Goal: Information Seeking & Learning: Learn about a topic

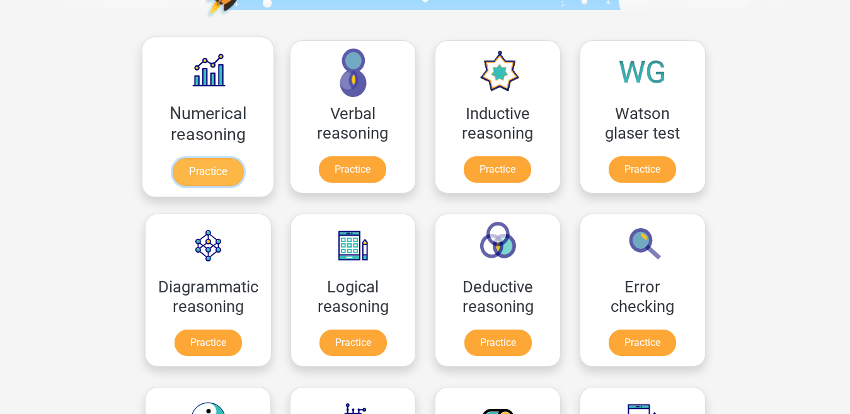
scroll to position [189, 0]
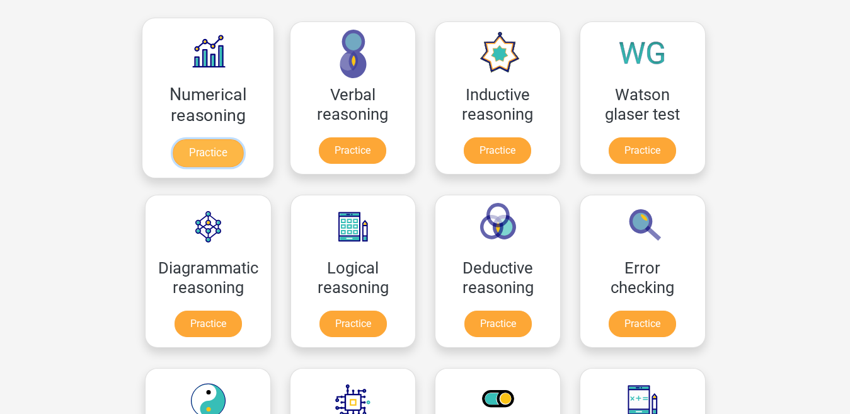
click at [210, 164] on link "Practice" at bounding box center [207, 153] width 71 height 28
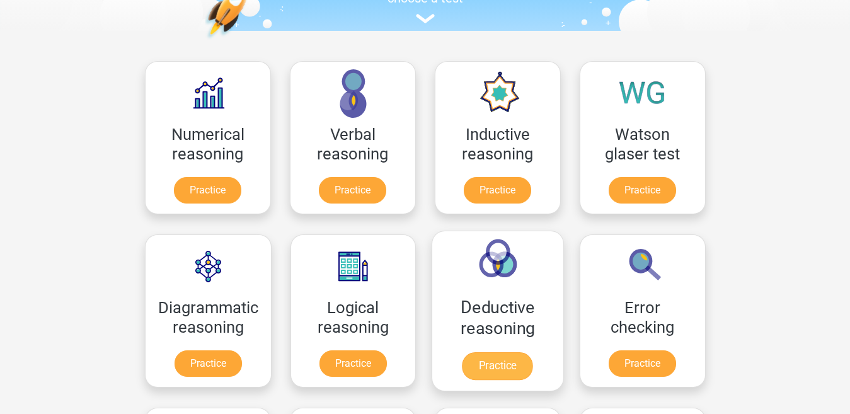
scroll to position [126, 0]
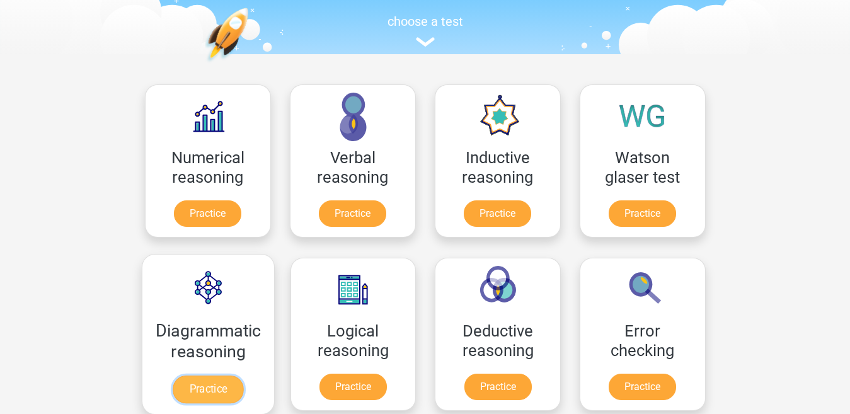
click at [205, 392] on link "Practice" at bounding box center [208, 389] width 71 height 28
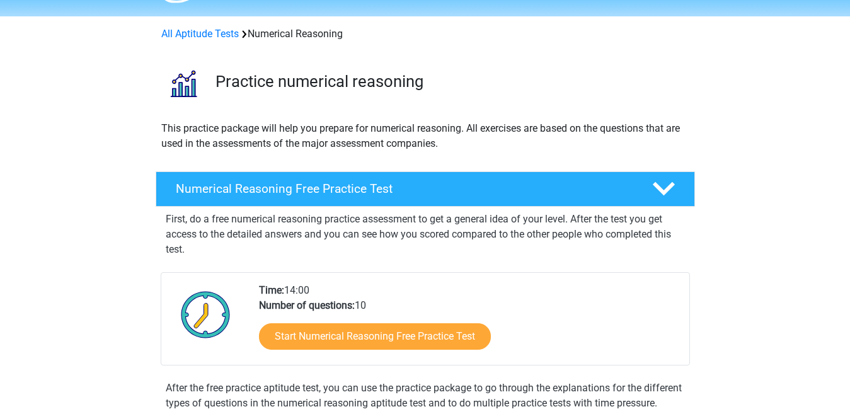
scroll to position [189, 0]
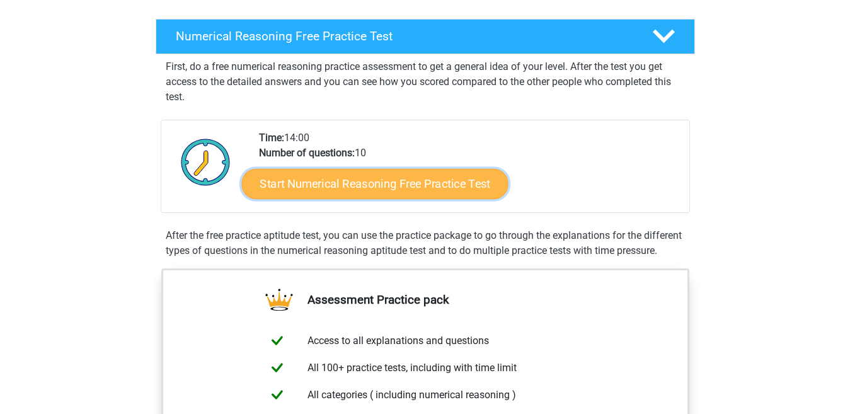
click at [427, 183] on link "Start Numerical Reasoning Free Practice Test" at bounding box center [374, 183] width 266 height 30
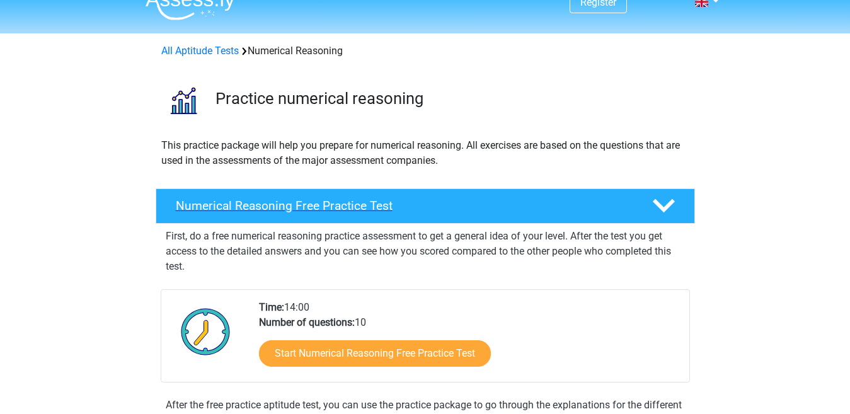
scroll to position [0, 0]
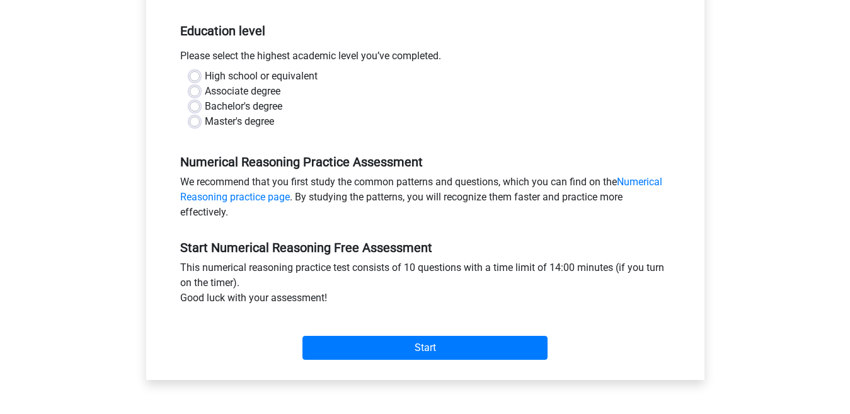
scroll to position [252, 0]
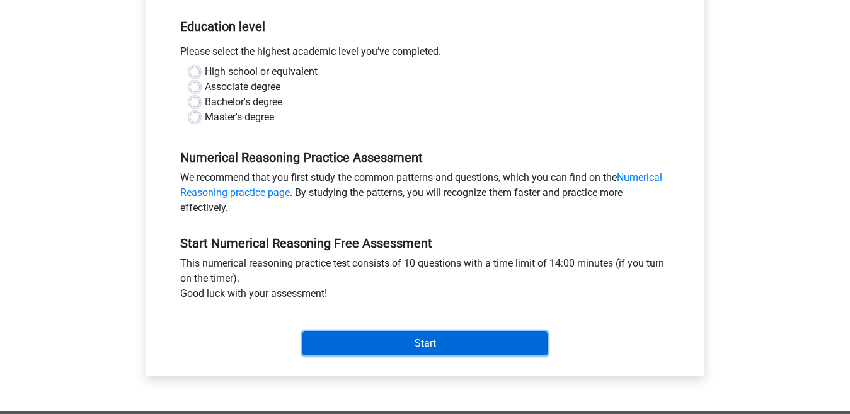
drag, startPoint x: 445, startPoint y: 345, endPoint x: 440, endPoint y: 338, distance: 8.2
click at [441, 339] on input "Start" at bounding box center [424, 343] width 245 height 24
click at [438, 339] on input "Start" at bounding box center [424, 343] width 245 height 24
click at [428, 343] on input "Start" at bounding box center [424, 343] width 245 height 24
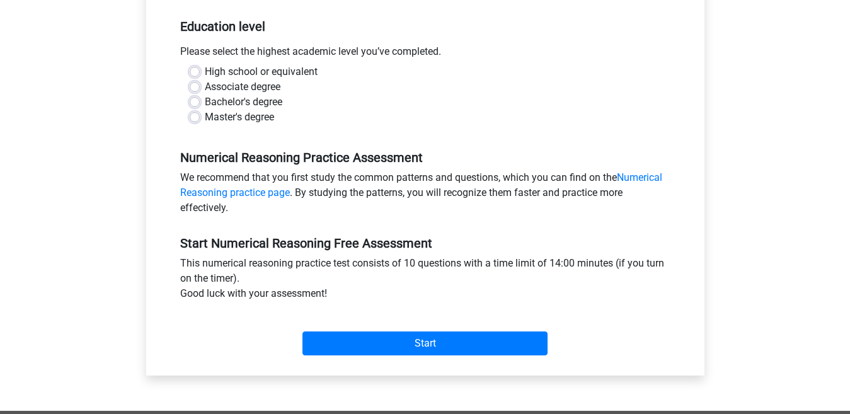
click at [784, 168] on div "Register Nederlands English" at bounding box center [425, 245] width 850 height 995
click at [205, 113] on label "Master's degree" at bounding box center [239, 117] width 69 height 15
click at [197, 113] on input "Master's degree" at bounding box center [195, 116] width 10 height 13
radio input "true"
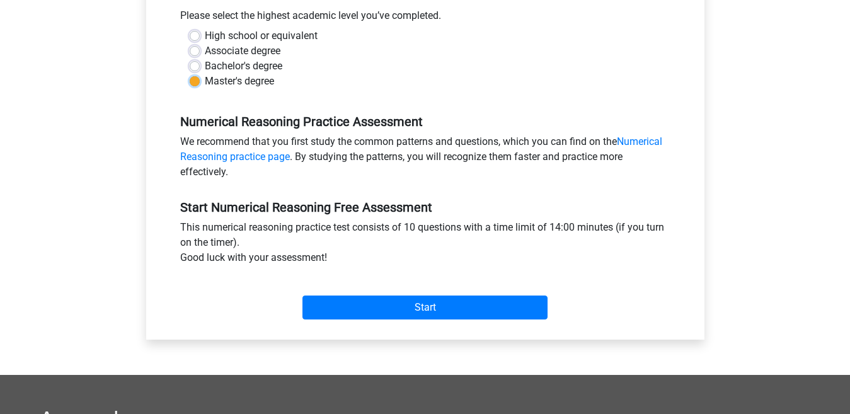
scroll to position [315, 0]
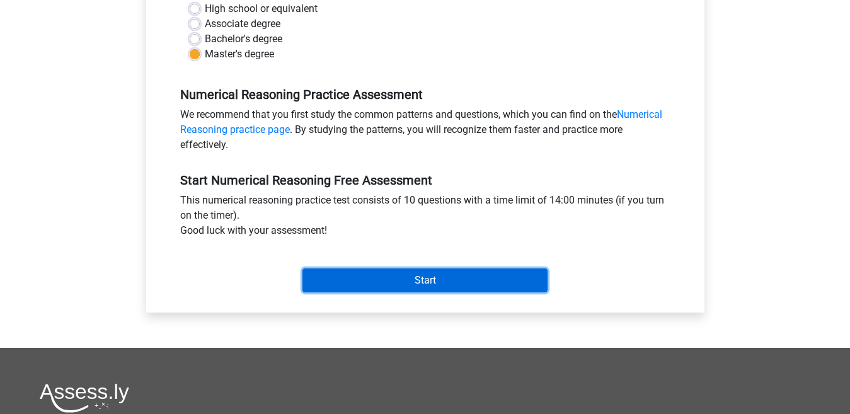
click at [431, 280] on input "Start" at bounding box center [424, 280] width 245 height 24
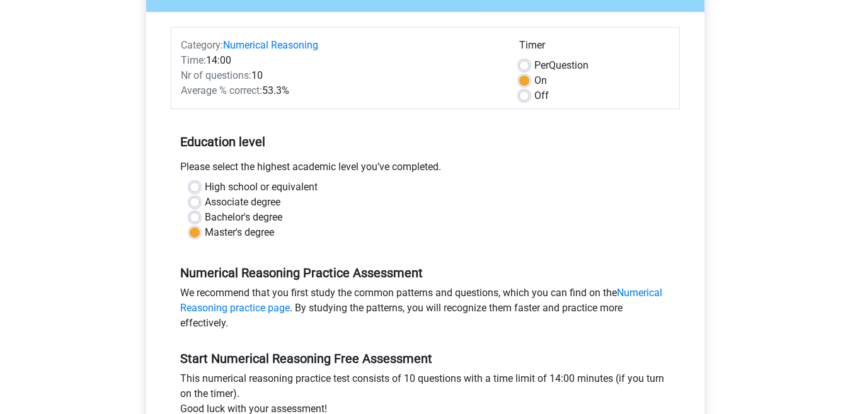
scroll to position [0, 0]
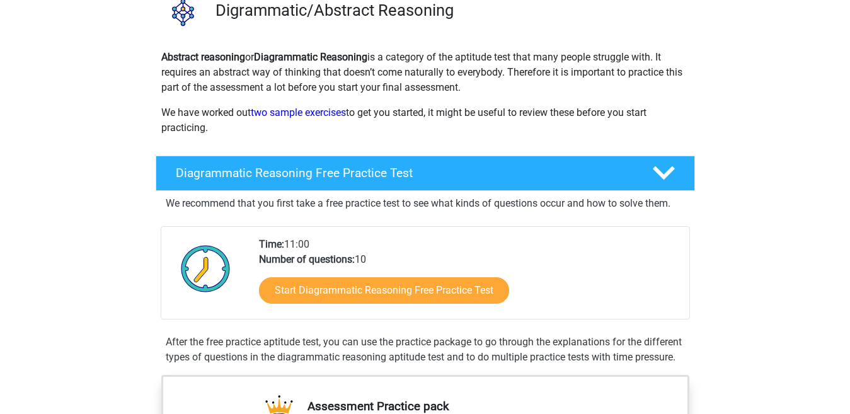
scroll to position [126, 0]
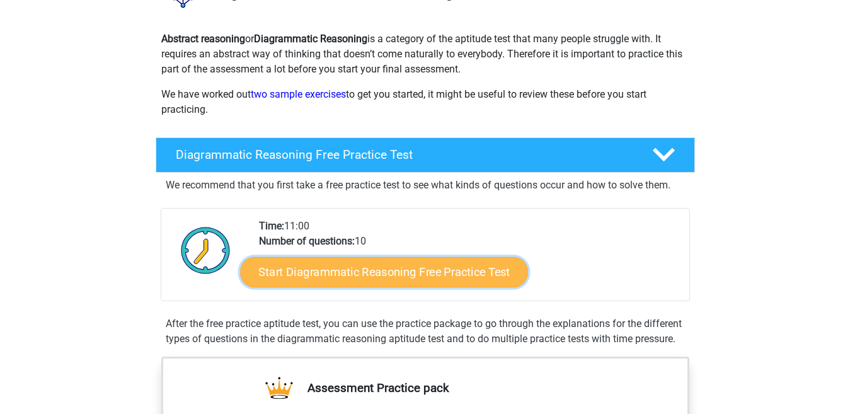
click at [386, 275] on link "Start Diagrammatic Reasoning Free Practice Test" at bounding box center [384, 271] width 288 height 30
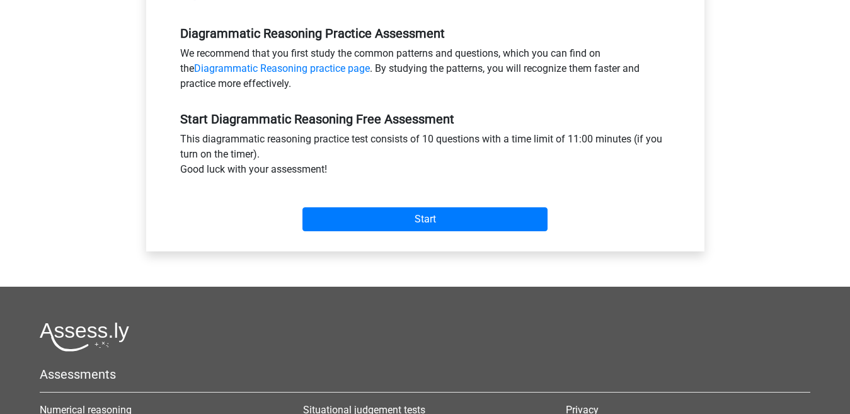
scroll to position [441, 0]
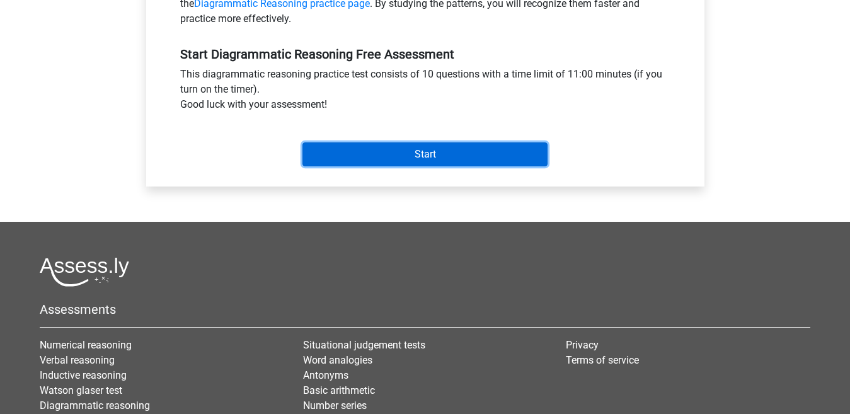
click at [464, 148] on input "Start" at bounding box center [424, 154] width 245 height 24
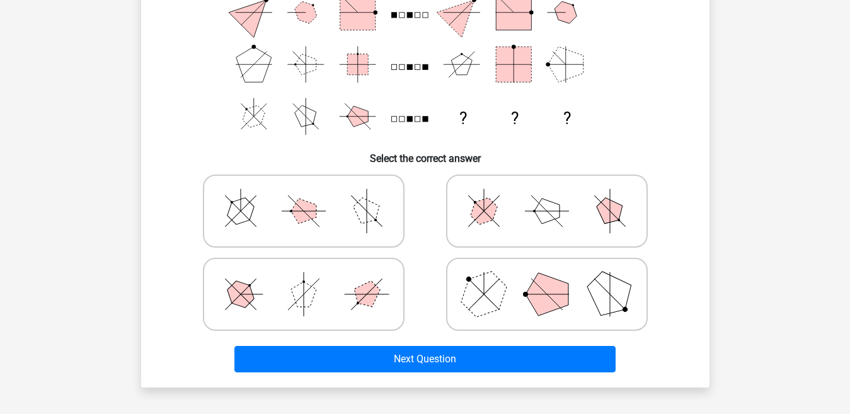
scroll to position [189, 0]
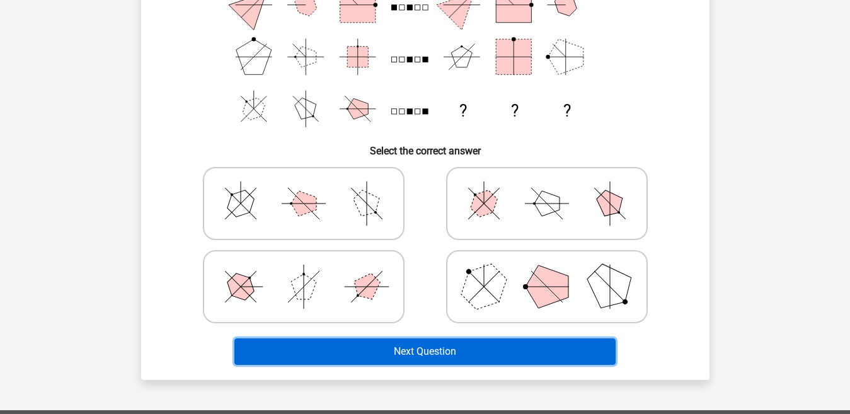
click at [422, 350] on button "Next Question" at bounding box center [424, 351] width 381 height 26
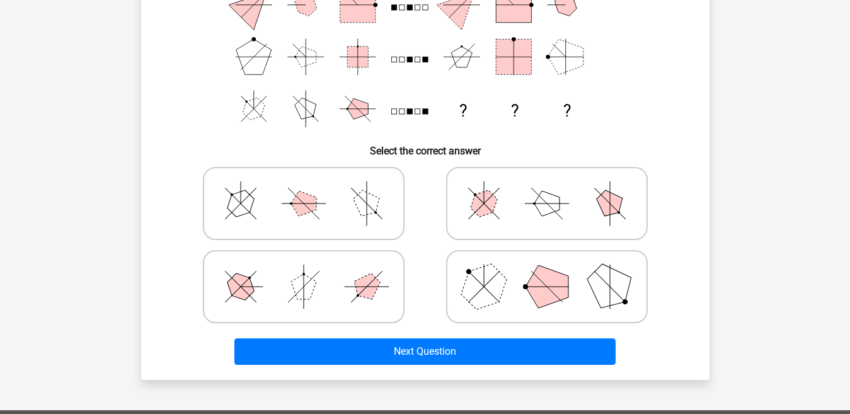
click at [476, 208] on polygon at bounding box center [483, 204] width 36 height 36
click at [547, 188] on input "radio" at bounding box center [551, 184] width 8 height 8
radio input "true"
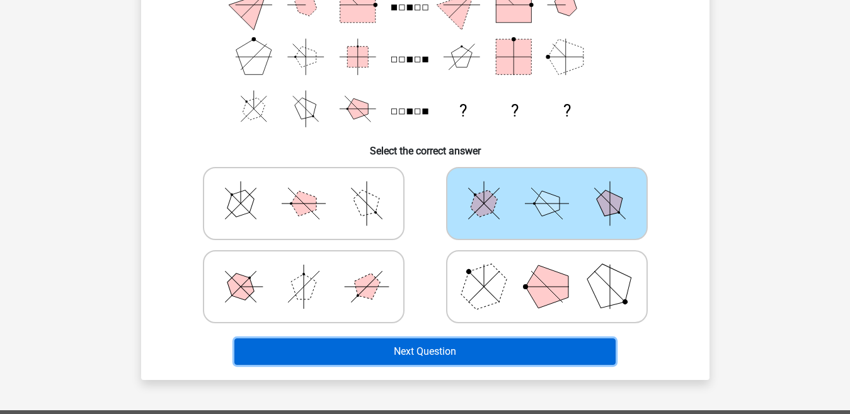
click at [450, 350] on button "Next Question" at bounding box center [424, 351] width 381 height 26
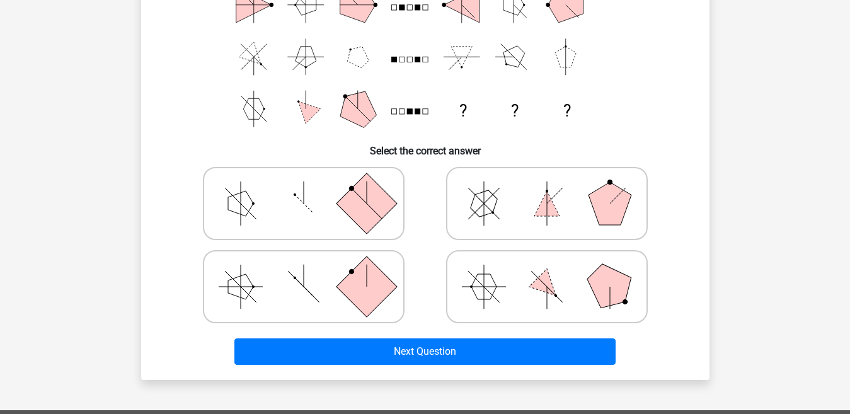
scroll to position [58, 0]
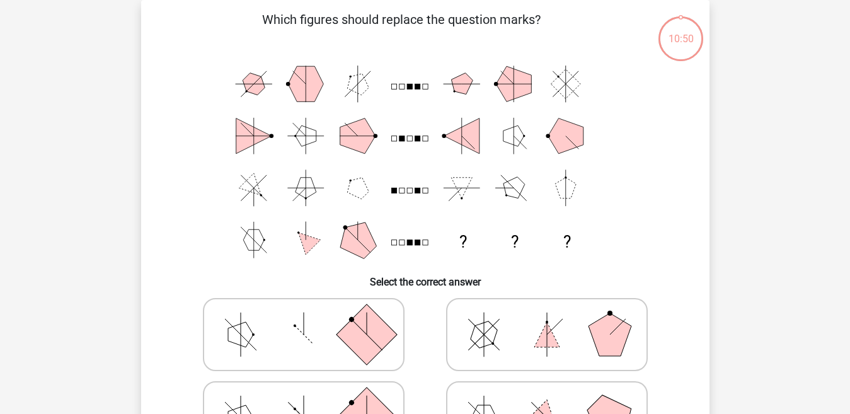
click at [482, 336] on polygon at bounding box center [483, 335] width 36 height 36
click at [547, 319] on input "radio" at bounding box center [551, 315] width 8 height 8
radio input "true"
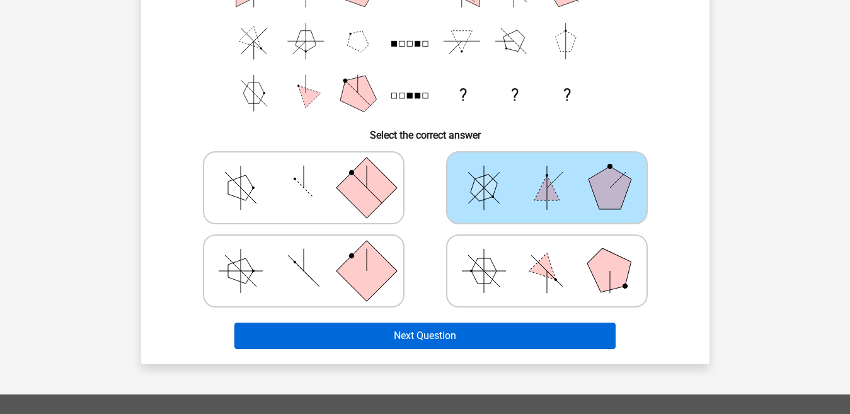
scroll to position [310, 0]
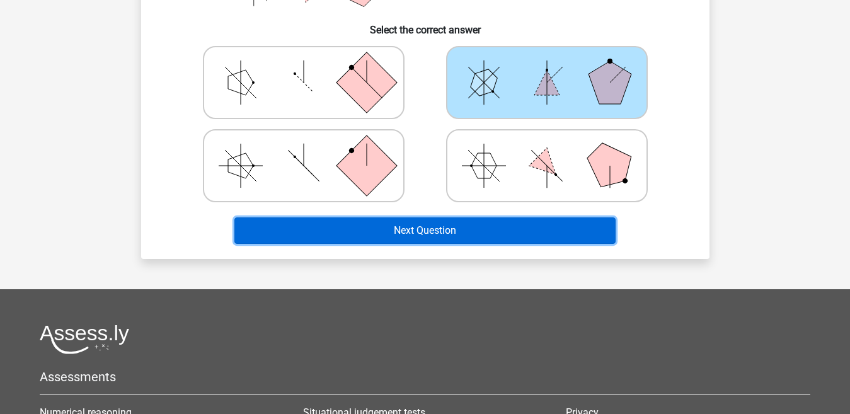
click at [398, 224] on button "Next Question" at bounding box center [424, 230] width 381 height 26
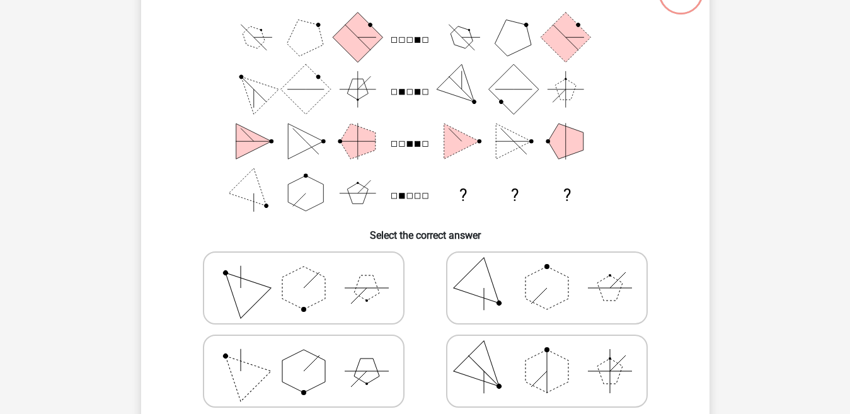
scroll to position [58, 0]
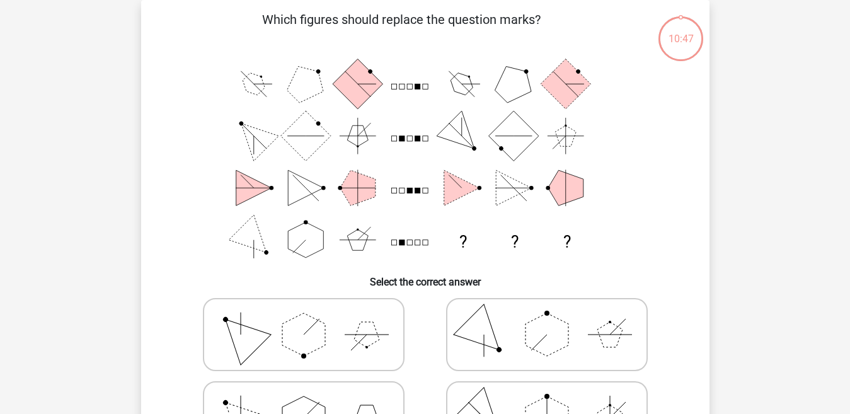
click at [387, 217] on icon "? ? ?" at bounding box center [425, 162] width 508 height 208
click at [385, 314] on icon at bounding box center [303, 334] width 189 height 63
click at [312, 314] on input "radio" at bounding box center [308, 315] width 8 height 8
radio input "true"
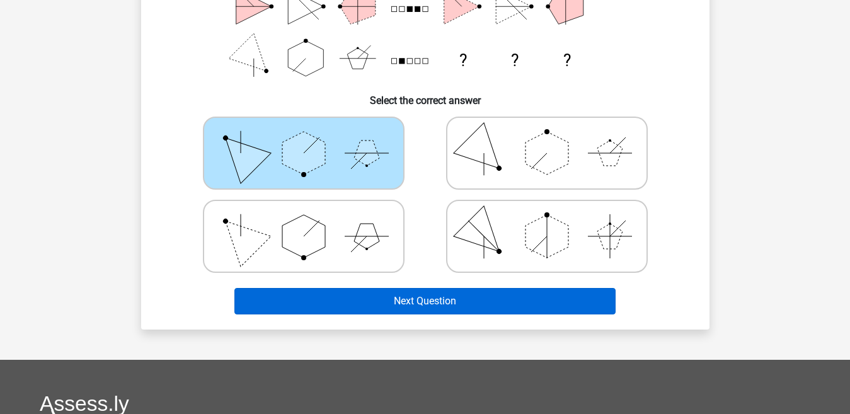
scroll to position [247, 0]
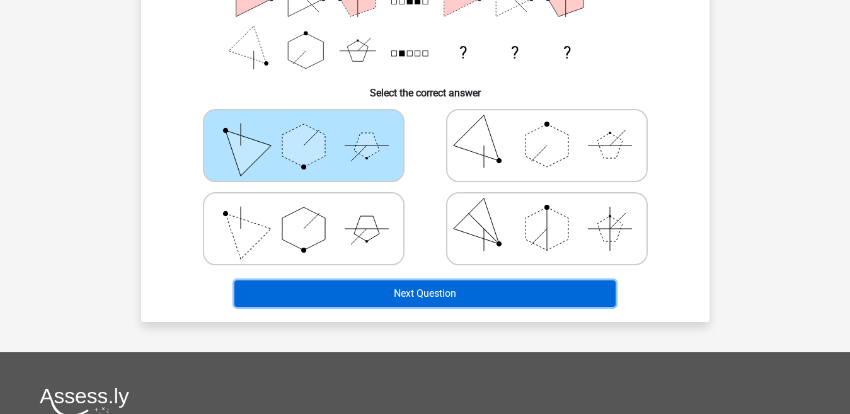
click at [392, 285] on button "Next Question" at bounding box center [424, 293] width 381 height 26
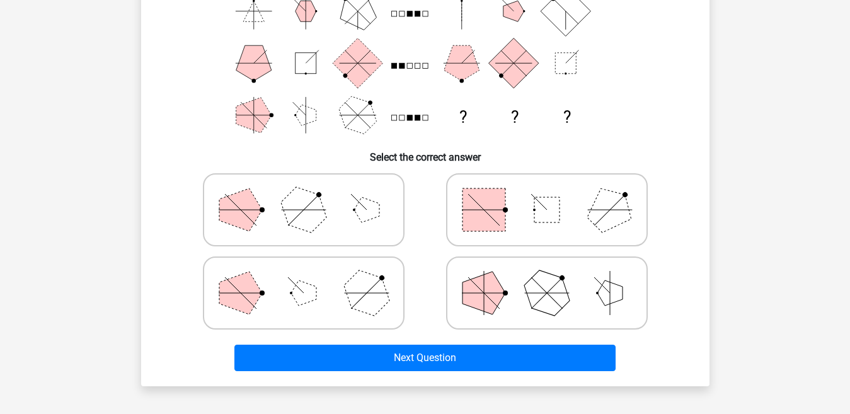
scroll to position [58, 0]
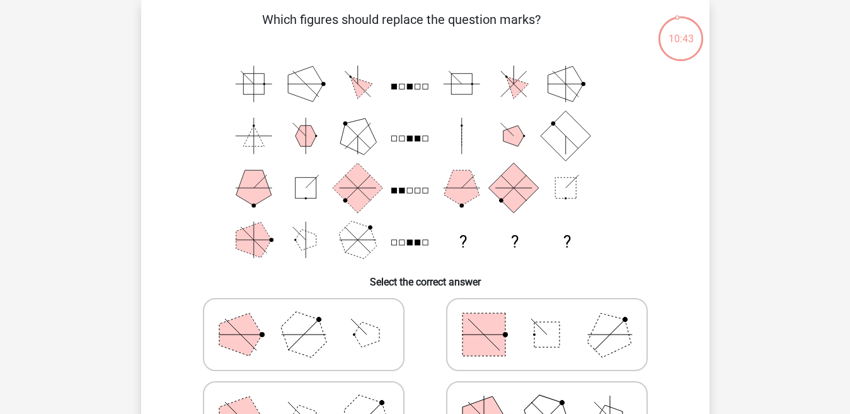
click at [370, 308] on icon at bounding box center [303, 334] width 189 height 63
click at [312, 311] on input "radio" at bounding box center [308, 315] width 8 height 8
radio input "true"
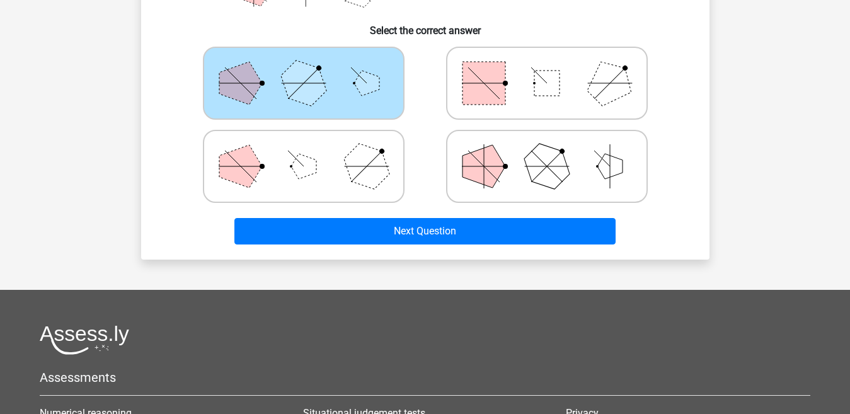
scroll to position [310, 0]
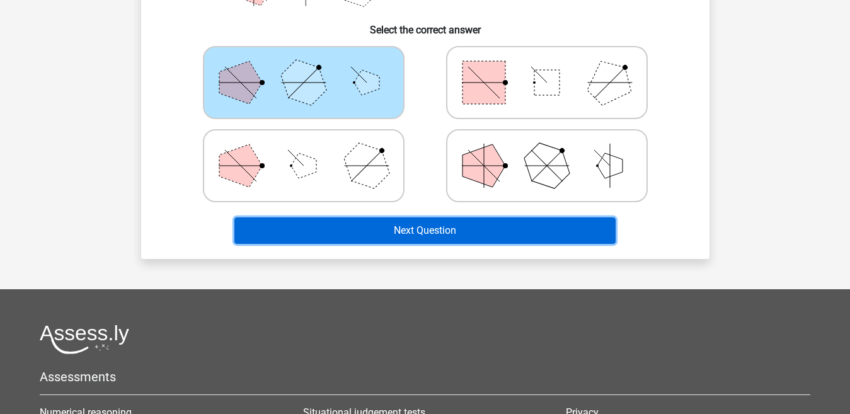
click at [391, 231] on button "Next Question" at bounding box center [424, 230] width 381 height 26
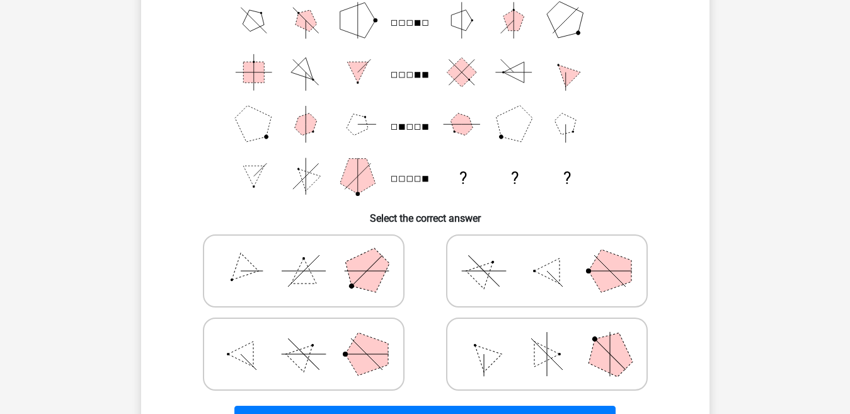
scroll to position [58, 0]
